Goal: Find specific page/section: Find specific page/section

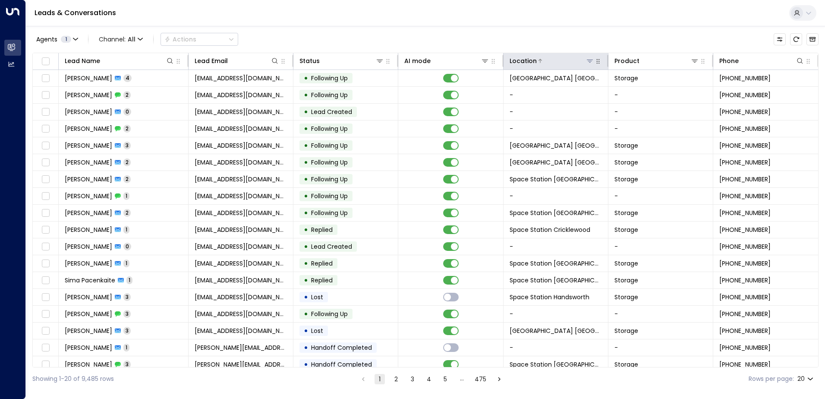
click at [588, 61] on icon at bounding box center [590, 61] width 6 height 3
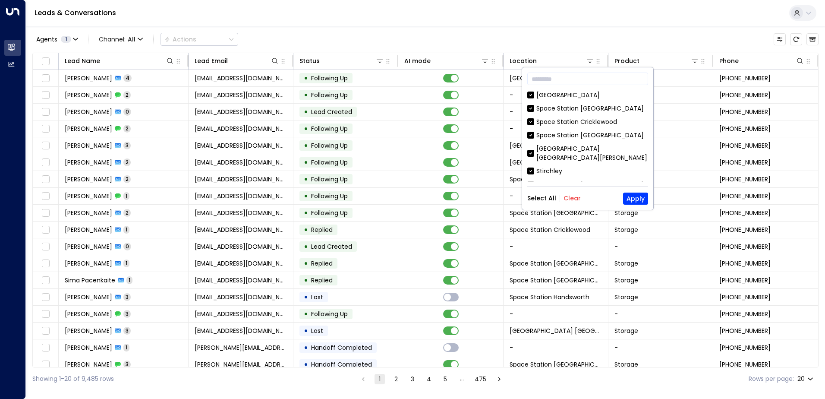
click at [572, 195] on button "Clear" at bounding box center [572, 198] width 17 height 7
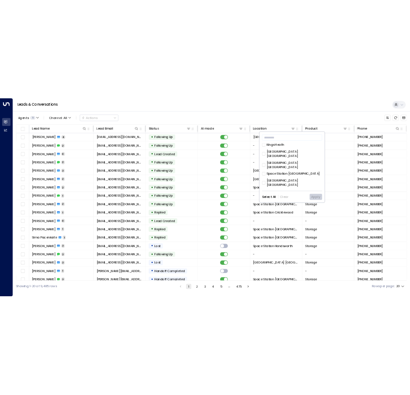
scroll to position [280, 0]
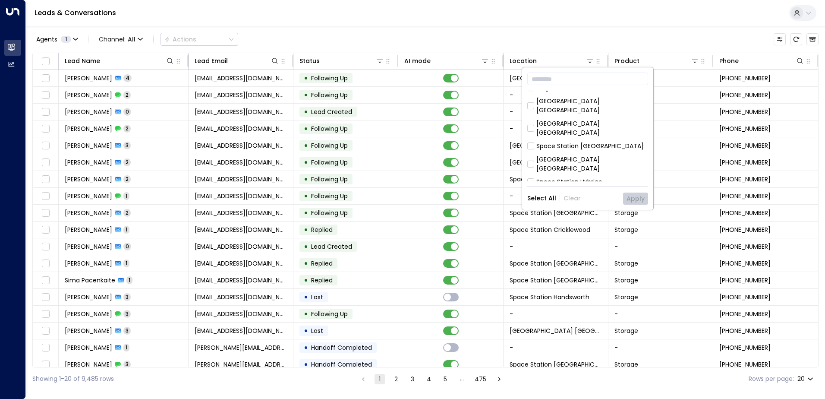
click at [610, 204] on div "[GEOGRAPHIC_DATA] [GEOGRAPHIC_DATA]" at bounding box center [593, 213] width 112 height 18
click at [634, 196] on button "Apply" at bounding box center [635, 199] width 25 height 12
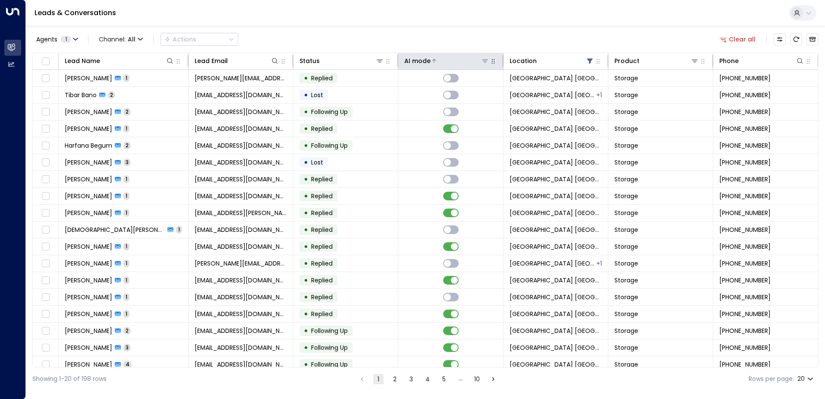
click at [467, 66] on div "AI mode" at bounding box center [447, 61] width 85 height 10
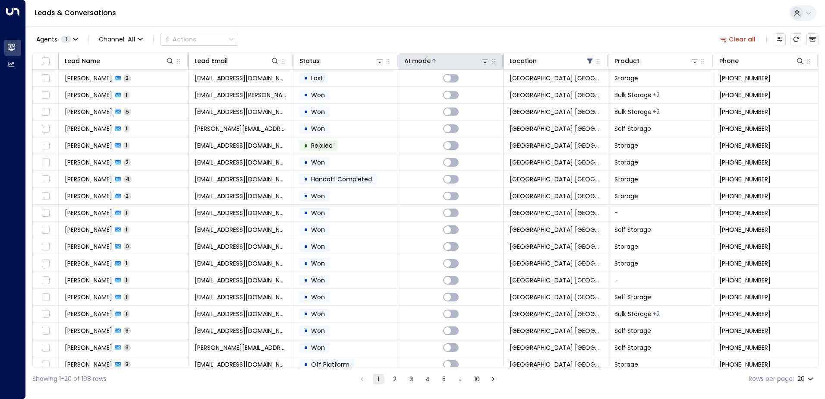
click at [443, 67] on th "AI mode" at bounding box center [450, 61] width 105 height 17
click at [446, 61] on div at bounding box center [460, 61] width 58 height 9
